Goal: Participate in discussion

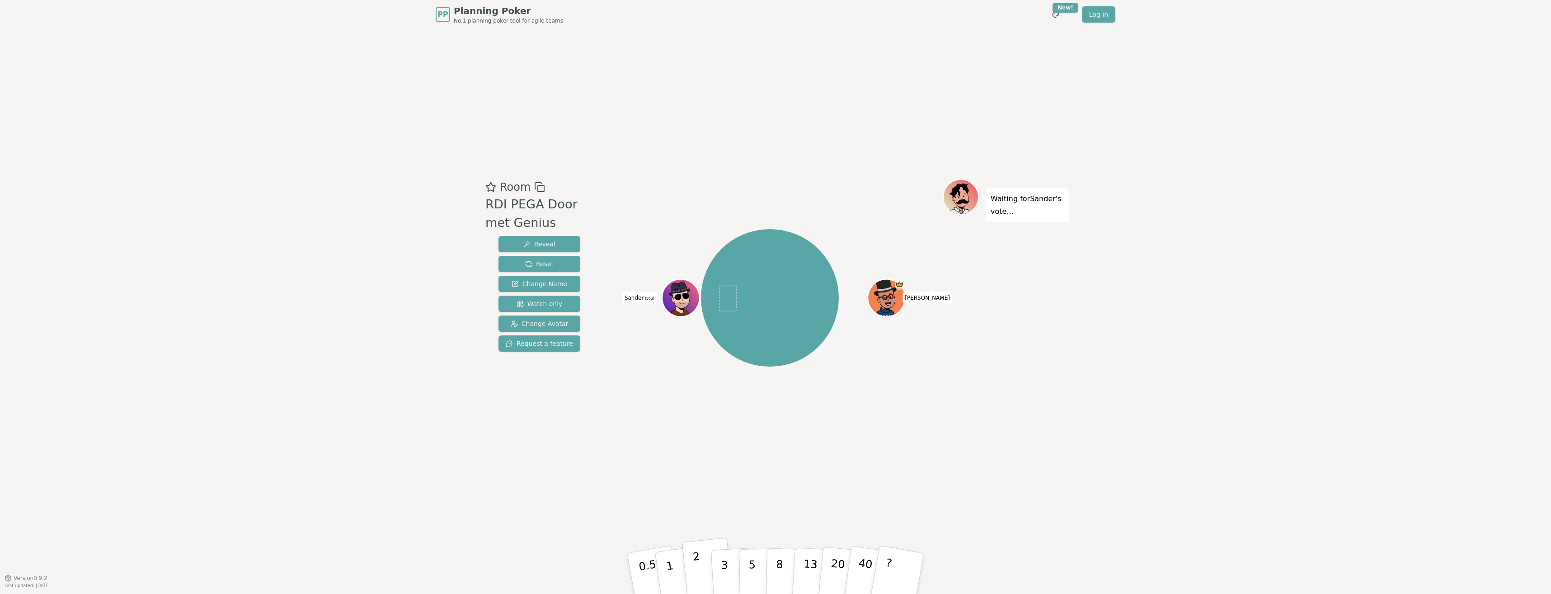
click at [695, 569] on p "2" at bounding box center [698, 574] width 12 height 49
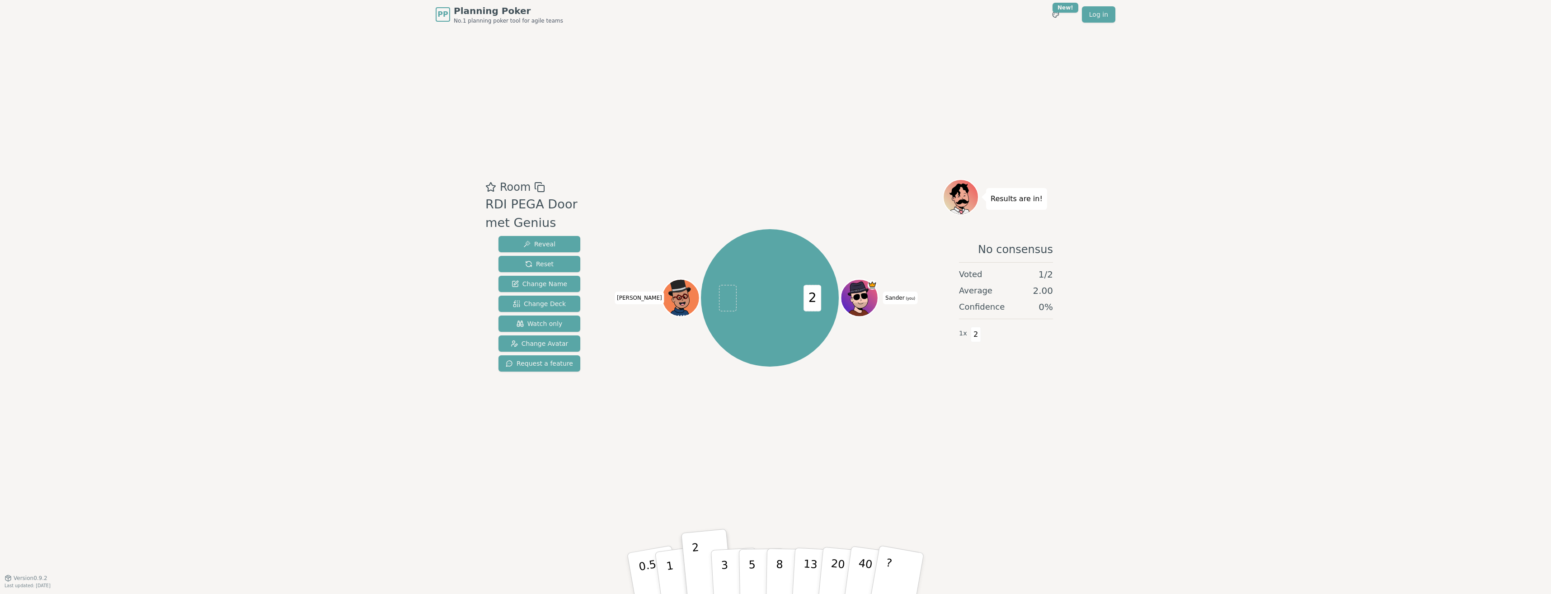
drag, startPoint x: 707, startPoint y: 473, endPoint x: 706, endPoint y: 490, distance: 17.2
click at [707, 473] on div "Room RDI PEGA Door met Genius Reveal Reset Change Name Change Deck Watch only C…" at bounding box center [776, 303] width 588 height 549
click at [701, 547] on button "2" at bounding box center [708, 574] width 52 height 72
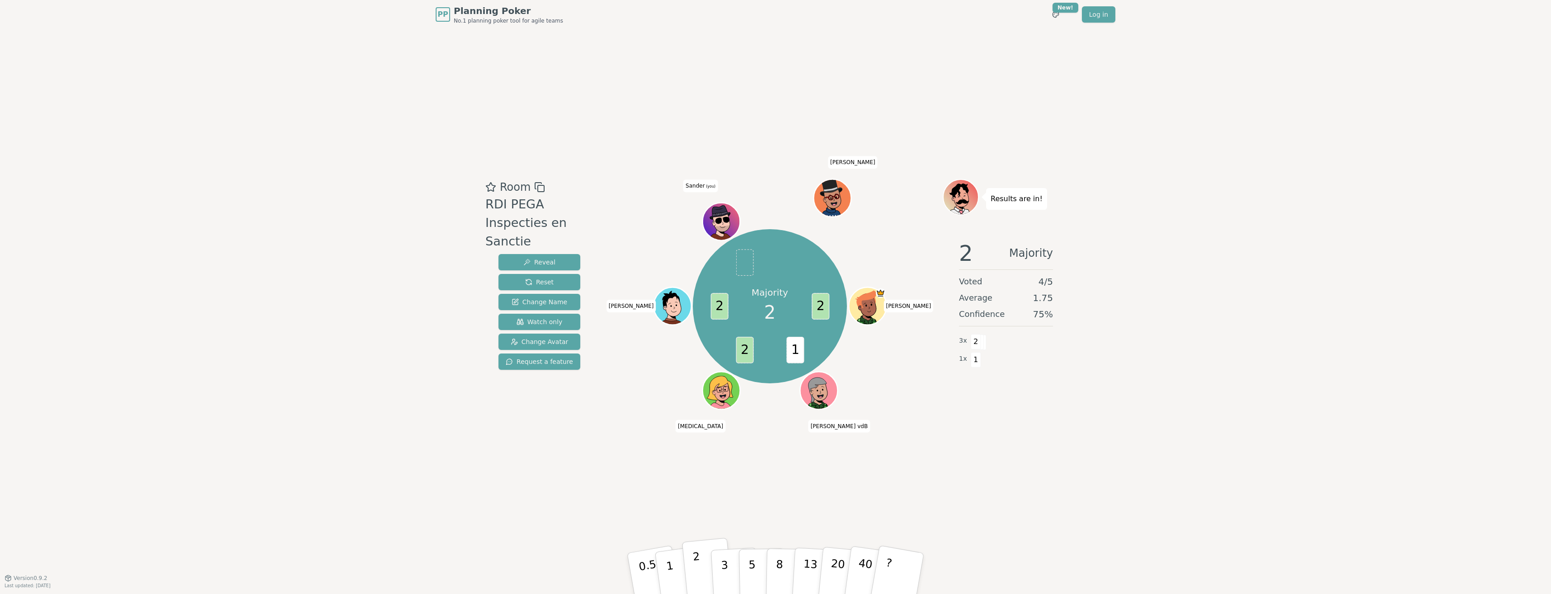
click at [705, 579] on button "2" at bounding box center [708, 574] width 52 height 72
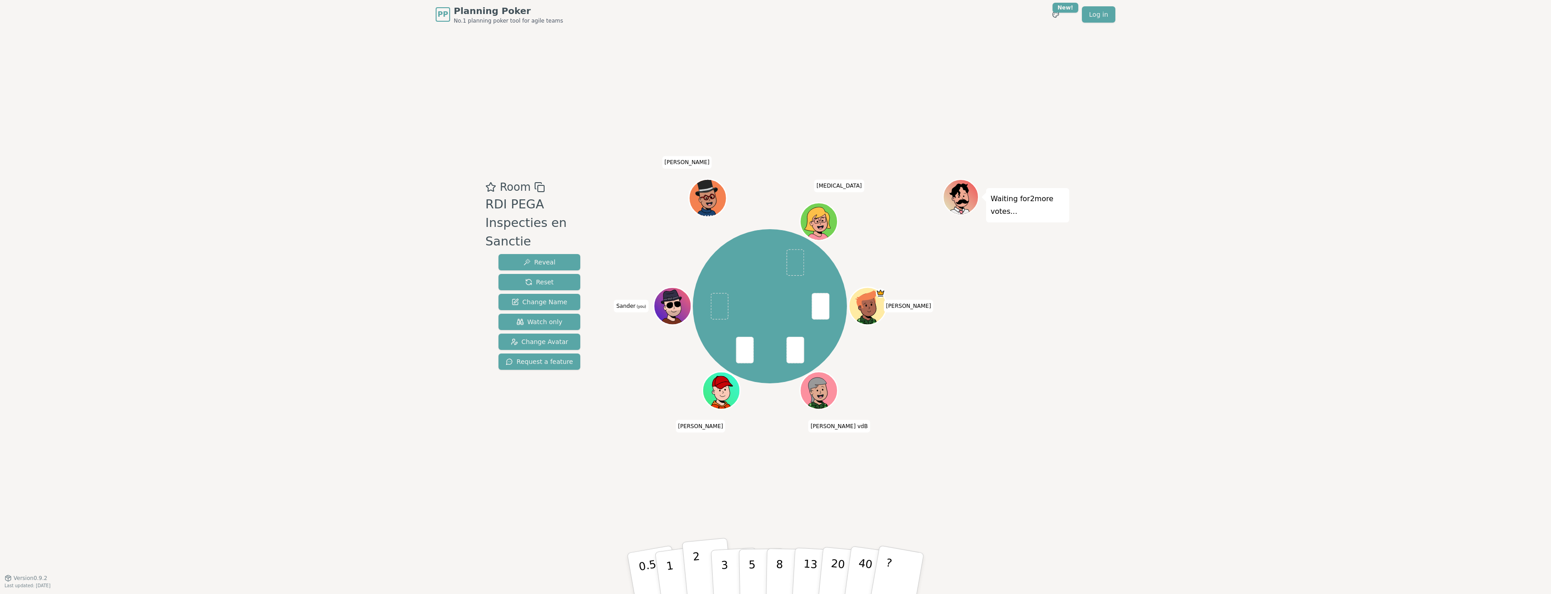
click at [701, 564] on button "2" at bounding box center [708, 574] width 52 height 72
click at [782, 564] on p "8" at bounding box center [780, 573] width 8 height 49
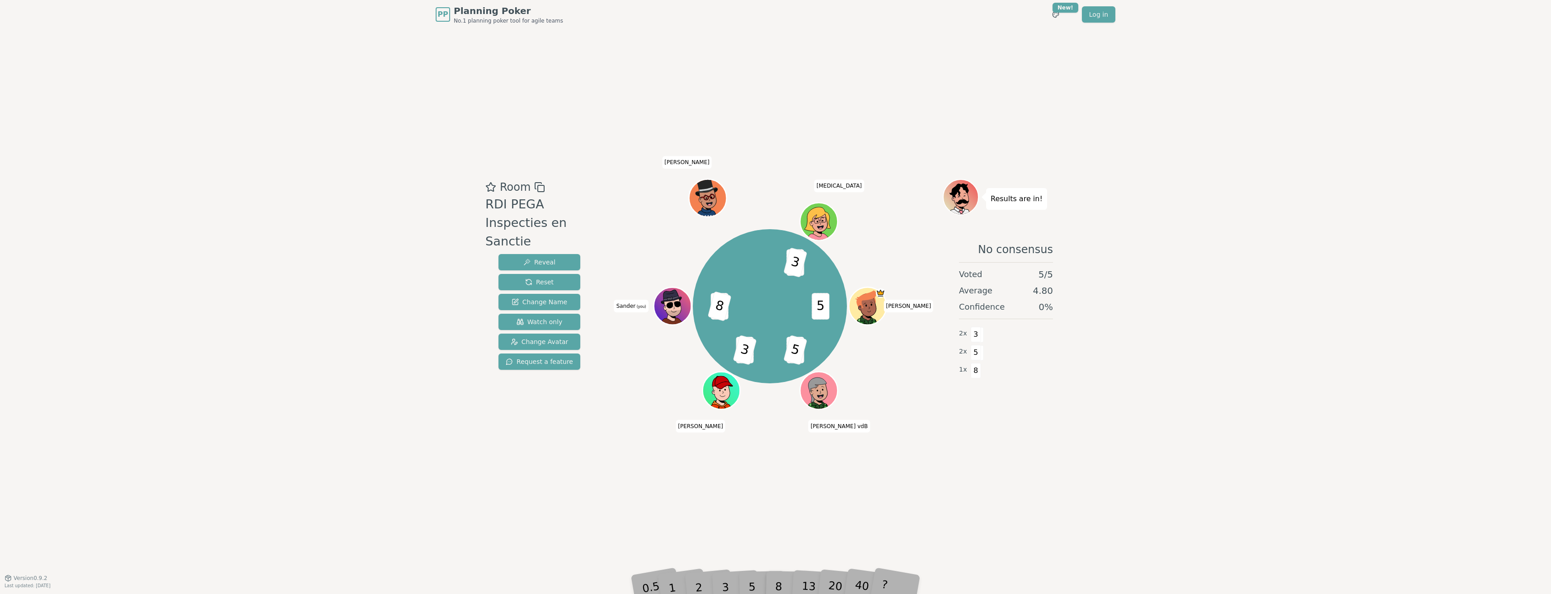
click at [764, 582] on div "5" at bounding box center [762, 573] width 28 height 32
click at [748, 584] on div "3" at bounding box center [734, 573] width 29 height 33
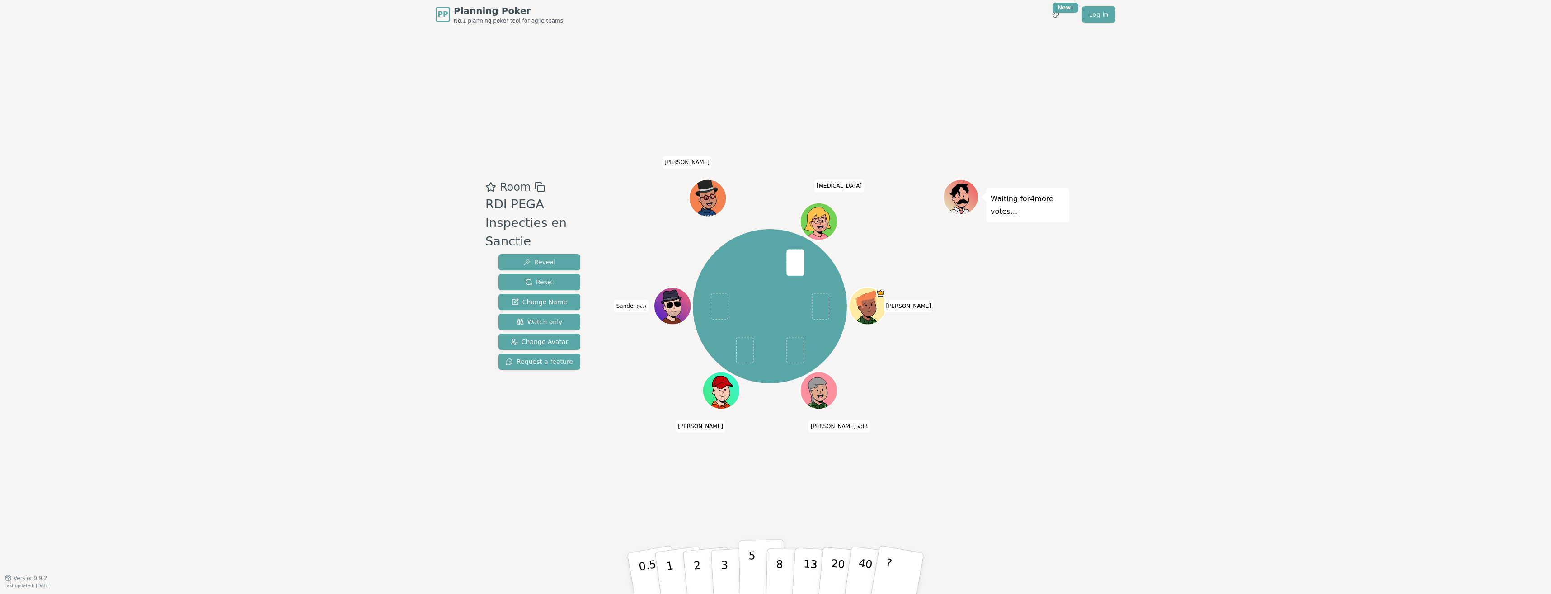
click at [747, 575] on button "5" at bounding box center [762, 573] width 47 height 69
click at [720, 575] on button "3" at bounding box center [735, 573] width 49 height 71
click at [799, 352] on span "3" at bounding box center [795, 350] width 18 height 27
click at [798, 353] on span "3" at bounding box center [795, 350] width 18 height 27
click at [796, 352] on span "3" at bounding box center [795, 350] width 18 height 27
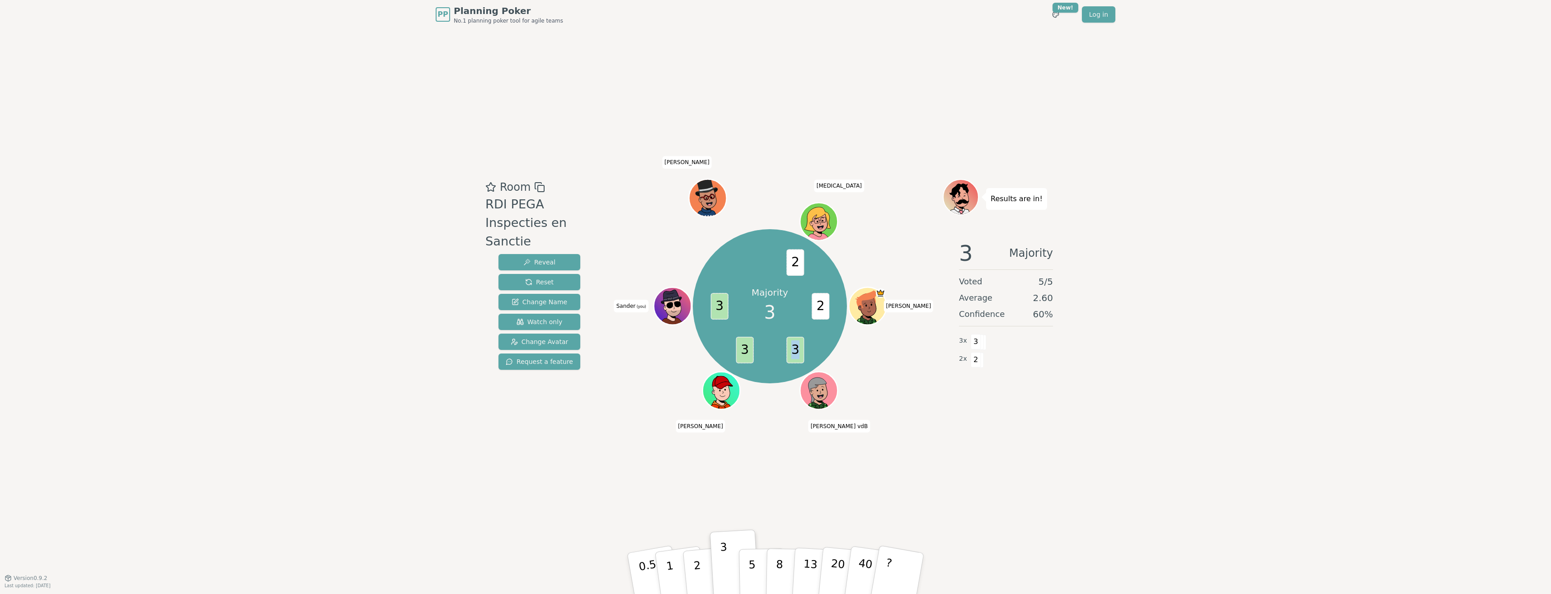
click at [796, 352] on span "3" at bounding box center [795, 350] width 18 height 27
click at [796, 354] on span "3" at bounding box center [795, 350] width 18 height 27
